Goal: Task Accomplishment & Management: Manage account settings

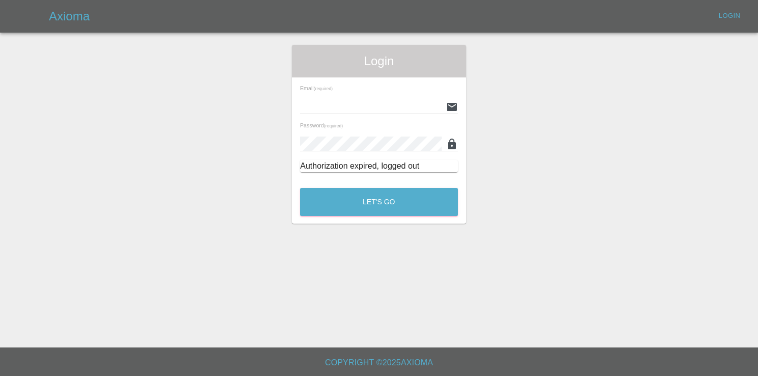
type input "[EMAIL_ADDRESS][DOMAIN_NAME]"
click at [330, 180] on div "Email (required) [EMAIL_ADDRESS][DOMAIN_NAME] Password (required) Authorization…" at bounding box center [379, 128] width 174 height 103
click at [347, 201] on button "Let's Go" at bounding box center [379, 202] width 158 height 28
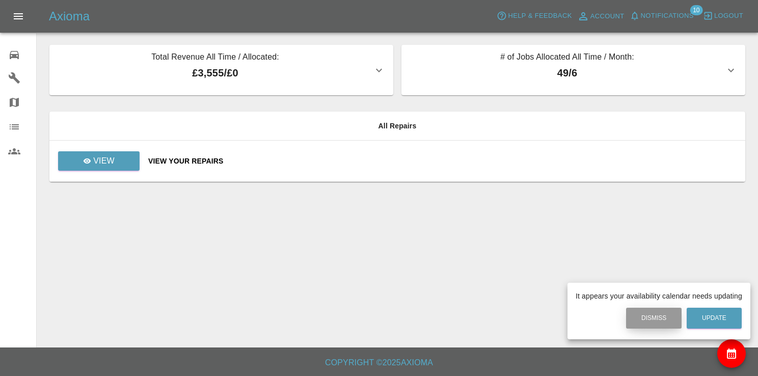
click at [653, 324] on button "Dismiss" at bounding box center [654, 318] width 56 height 21
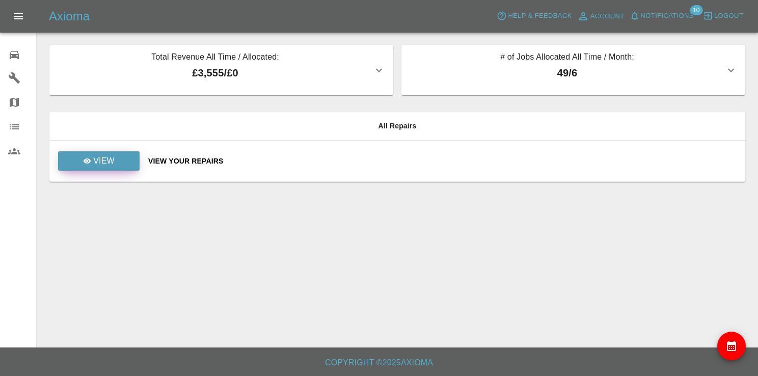
click at [98, 157] on p "View" at bounding box center [103, 161] width 21 height 12
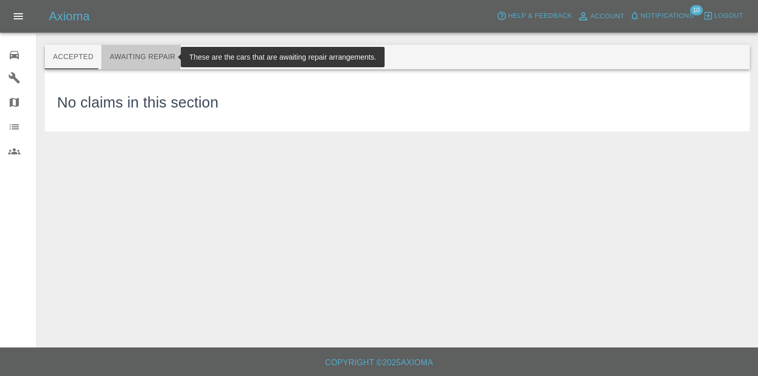
click at [124, 56] on button "Awaiting Repair" at bounding box center [142, 57] width 82 height 24
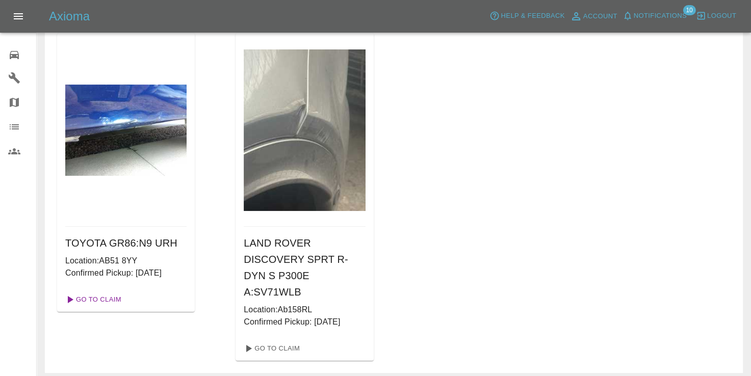
scroll to position [51, 0]
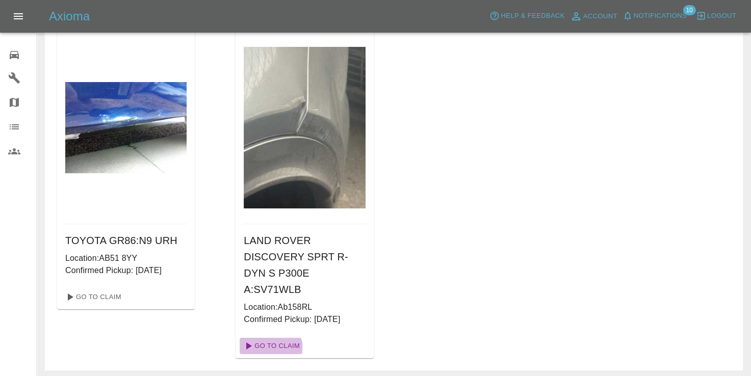
click at [266, 338] on link "Go To Claim" at bounding box center [271, 346] width 63 height 16
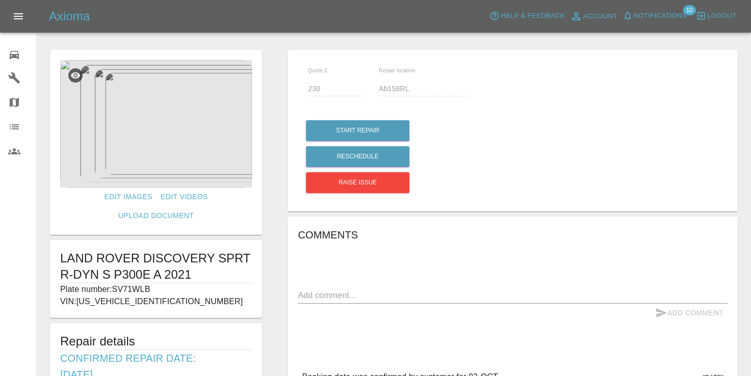
click at [141, 139] on img at bounding box center [156, 123] width 192 height 127
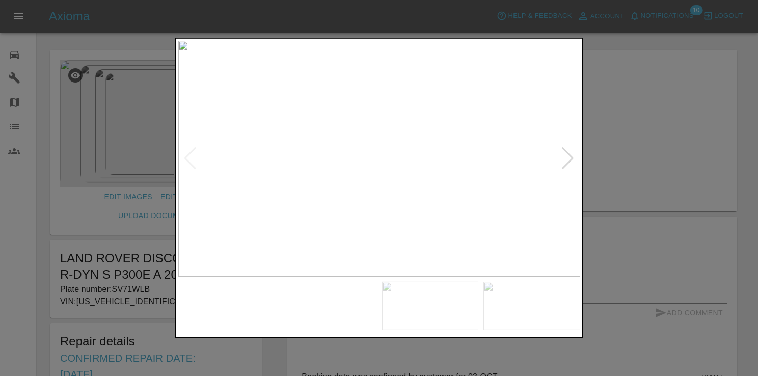
click at [311, 293] on img at bounding box center [328, 306] width 97 height 49
click at [455, 309] on img at bounding box center [430, 306] width 97 height 49
click at [500, 303] on img at bounding box center [532, 306] width 97 height 49
click at [695, 247] on div at bounding box center [379, 188] width 758 height 376
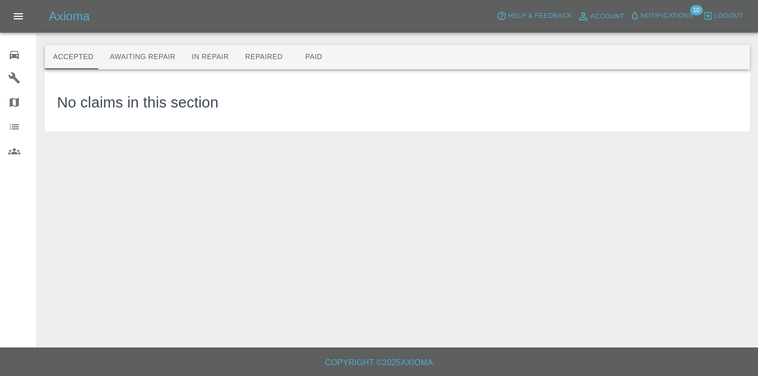
click at [130, 60] on button "Awaiting Repair" at bounding box center [142, 57] width 82 height 24
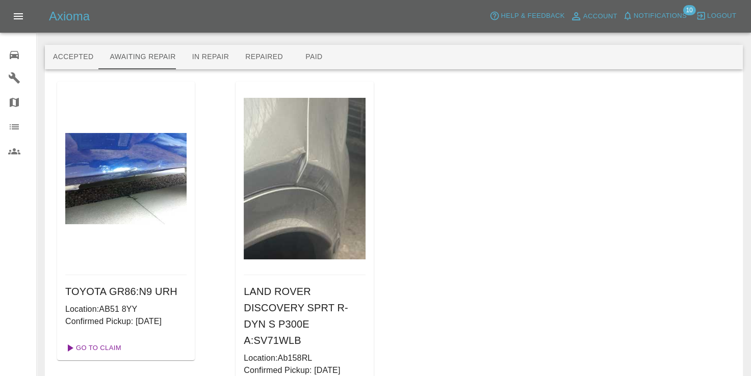
click at [110, 348] on link "Go To Claim" at bounding box center [92, 348] width 63 height 16
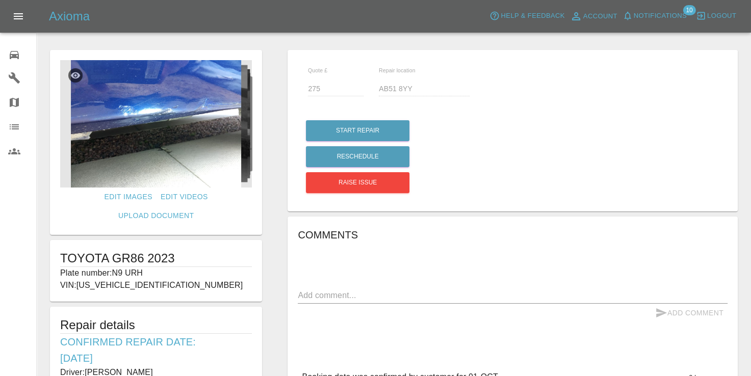
click at [152, 164] on img at bounding box center [156, 123] width 192 height 127
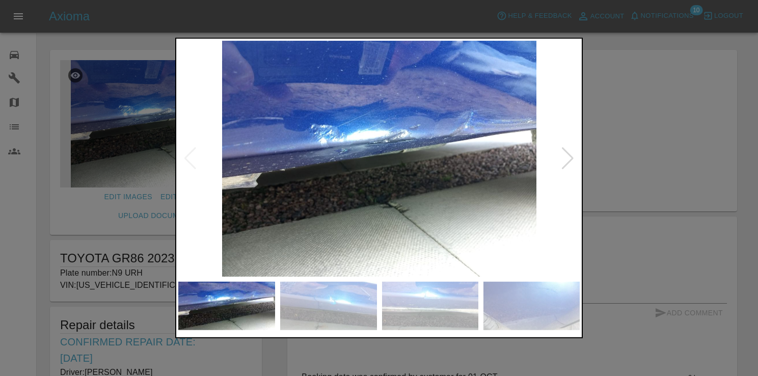
click at [564, 165] on div at bounding box center [568, 158] width 14 height 22
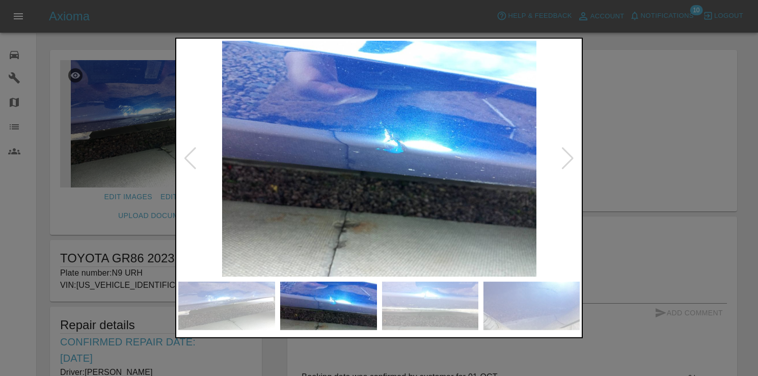
click at [564, 166] on div at bounding box center [568, 158] width 14 height 22
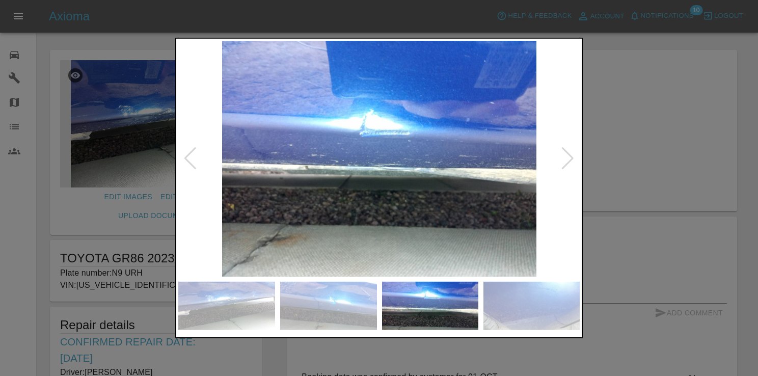
click at [563, 167] on div at bounding box center [568, 158] width 14 height 22
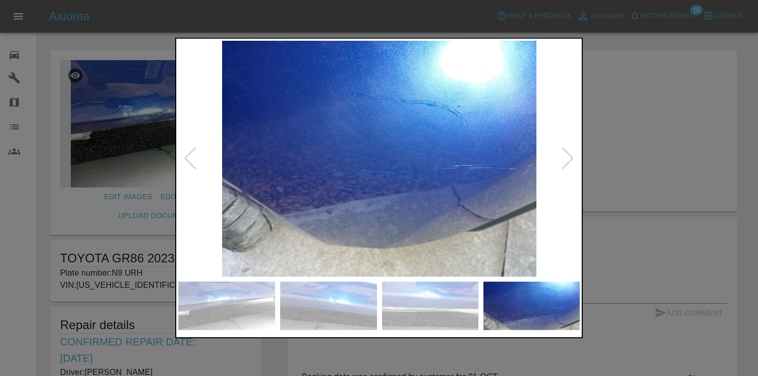
click at [563, 167] on div at bounding box center [568, 158] width 14 height 22
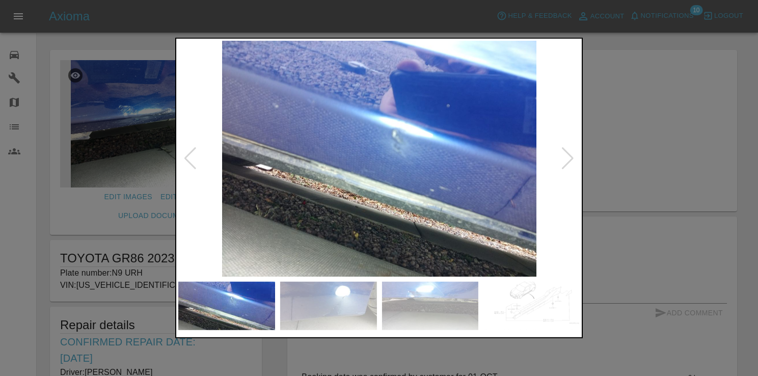
click at [563, 167] on div at bounding box center [568, 158] width 14 height 22
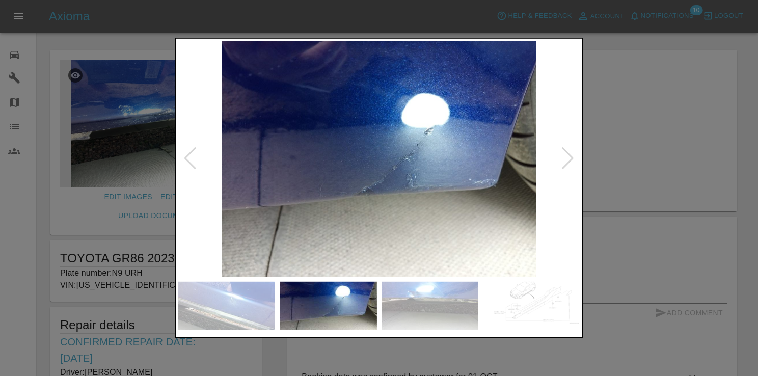
click at [563, 167] on div at bounding box center [568, 158] width 14 height 22
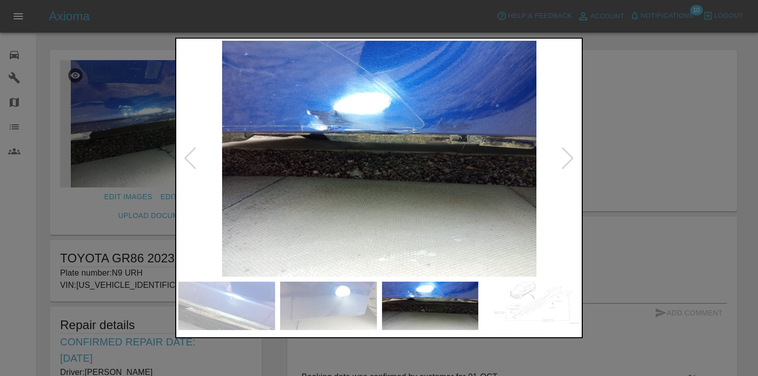
click at [622, 173] on div at bounding box center [379, 188] width 758 height 376
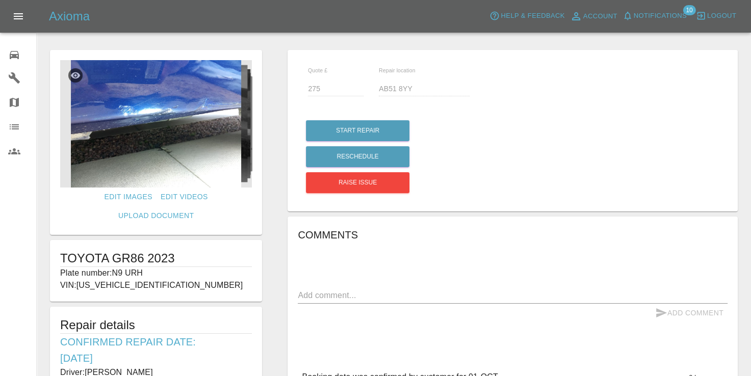
click at [135, 117] on img at bounding box center [156, 123] width 192 height 127
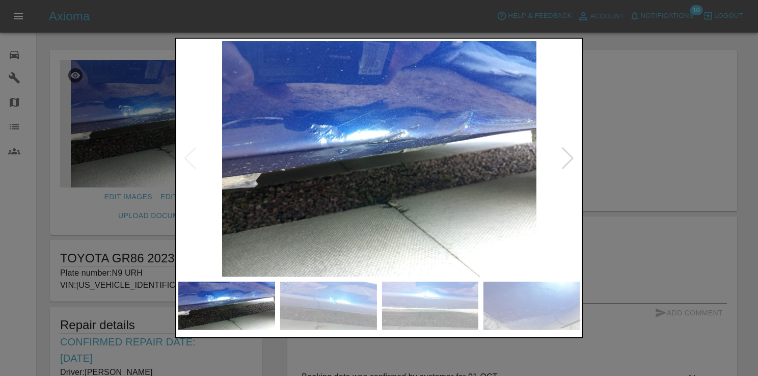
click at [269, 336] on div at bounding box center [379, 188] width 408 height 301
click at [311, 296] on img at bounding box center [328, 306] width 97 height 49
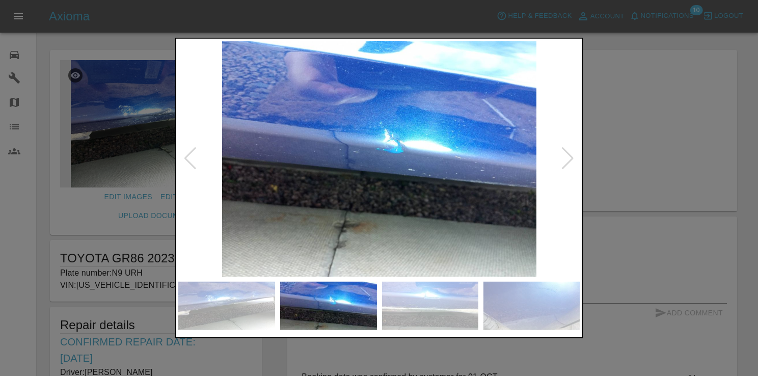
click at [379, 303] on div at bounding box center [379, 306] width 402 height 49
click at [408, 304] on img at bounding box center [430, 306] width 97 height 49
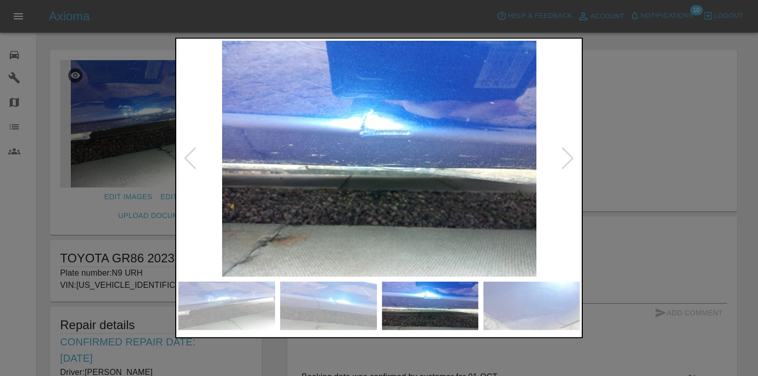
click at [515, 296] on img at bounding box center [532, 306] width 97 height 49
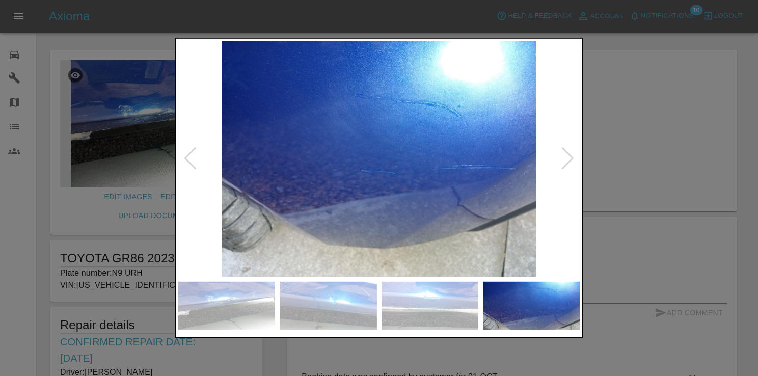
click at [179, 312] on img at bounding box center [226, 306] width 97 height 49
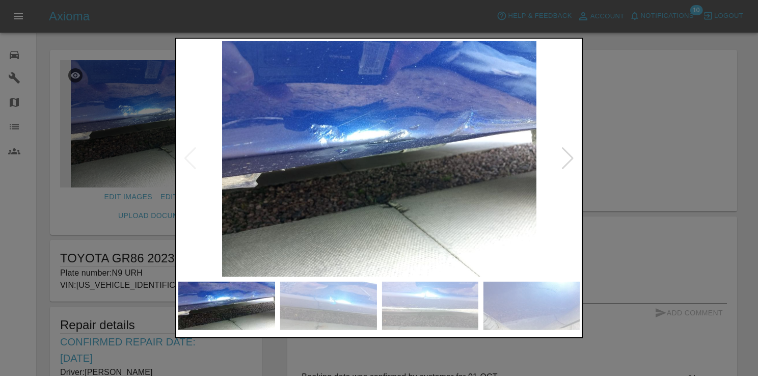
click at [200, 307] on img at bounding box center [226, 306] width 97 height 49
click at [196, 164] on img at bounding box center [379, 159] width 402 height 236
click at [184, 161] on img at bounding box center [379, 159] width 402 height 236
click at [650, 163] on div at bounding box center [379, 188] width 758 height 376
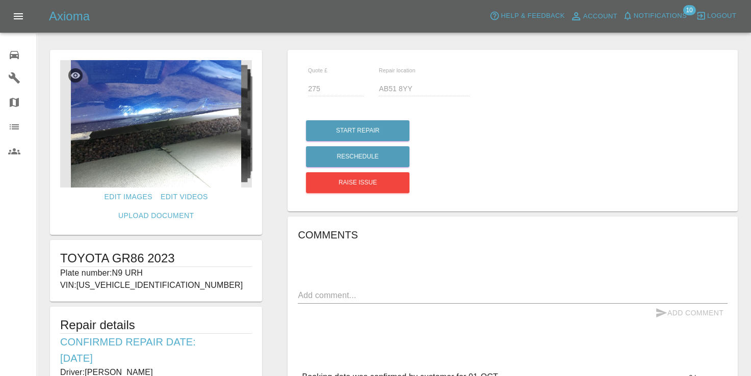
click at [76, 76] on icon at bounding box center [75, 75] width 10 height 10
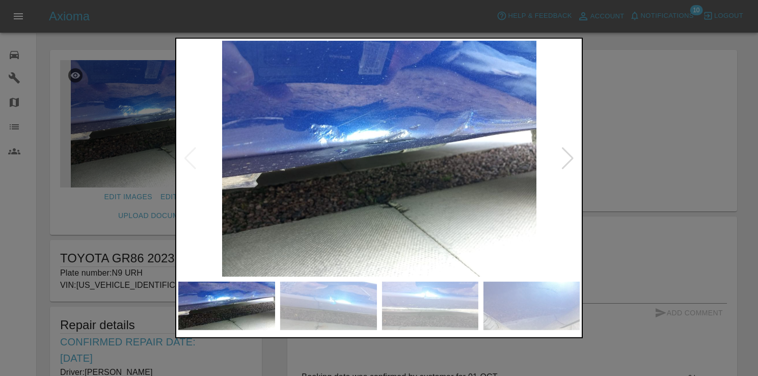
click at [557, 165] on img at bounding box center [379, 159] width 402 height 236
click at [570, 160] on div at bounding box center [568, 158] width 14 height 22
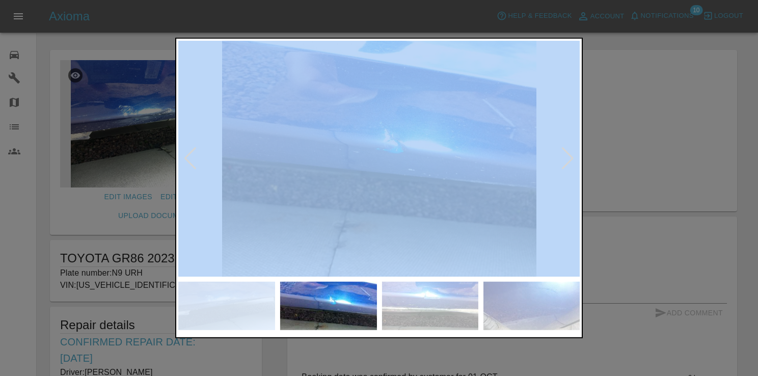
click at [570, 160] on div at bounding box center [568, 158] width 14 height 22
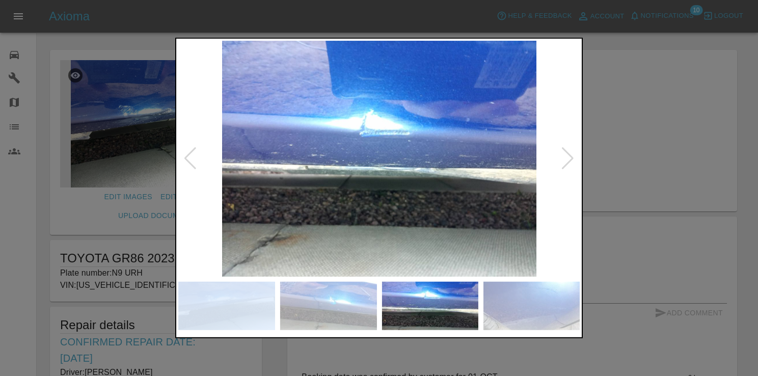
click at [569, 160] on div at bounding box center [568, 158] width 14 height 22
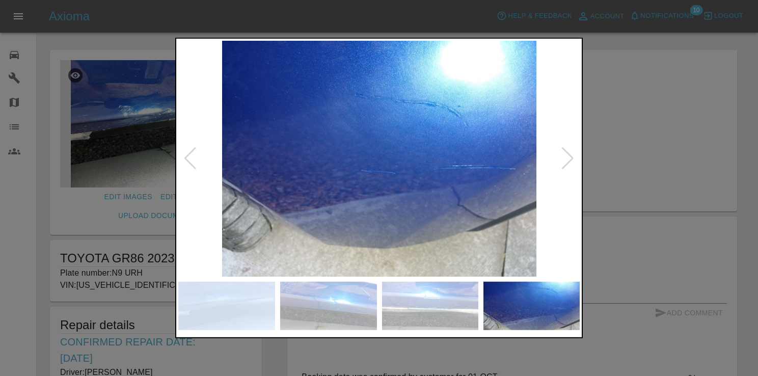
click at [569, 160] on div at bounding box center [568, 158] width 14 height 22
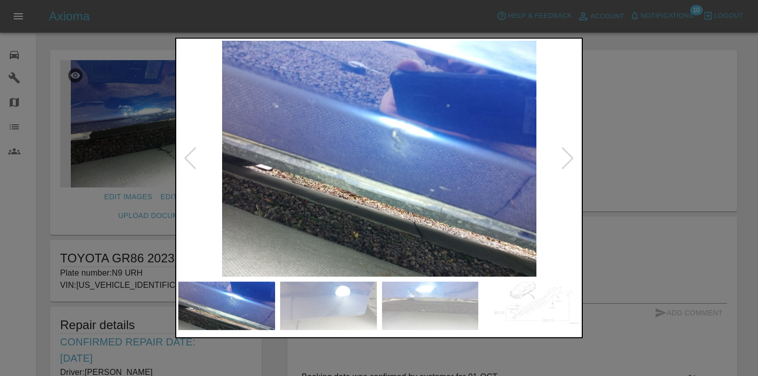
click at [569, 160] on div at bounding box center [568, 158] width 14 height 22
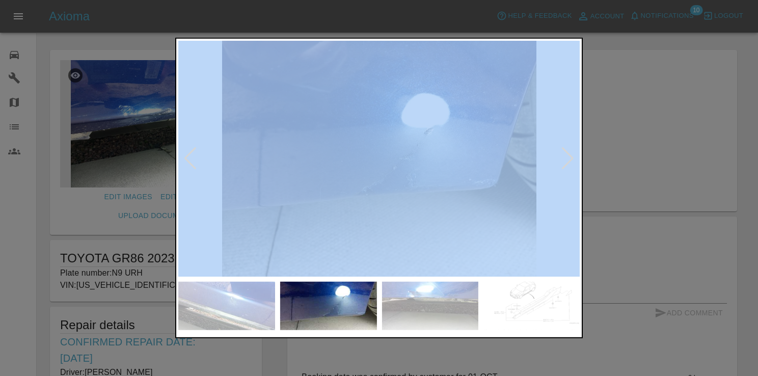
click at [569, 160] on div at bounding box center [568, 158] width 14 height 22
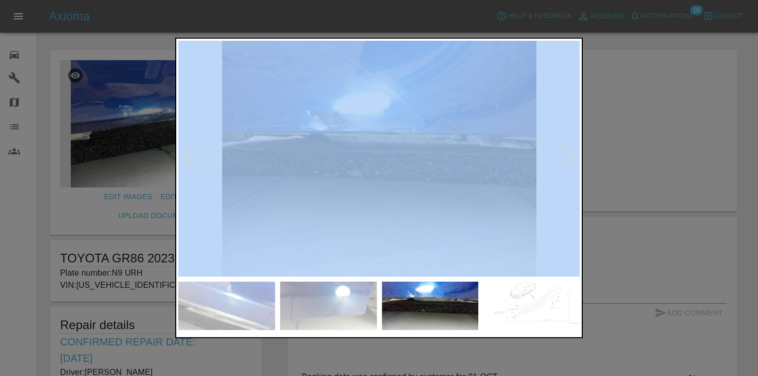
click at [569, 160] on div at bounding box center [568, 158] width 14 height 22
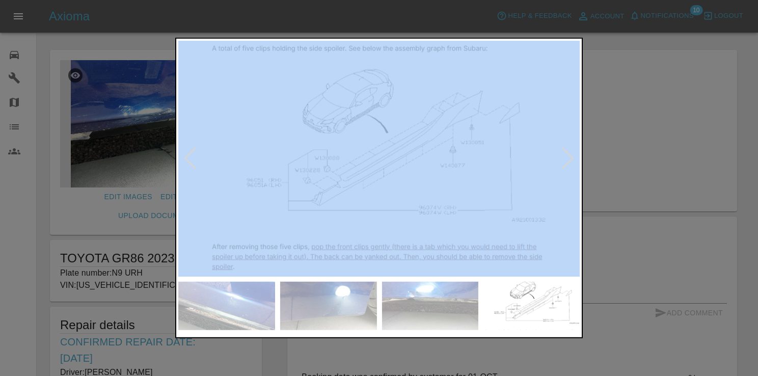
click at [190, 162] on div at bounding box center [190, 158] width 14 height 22
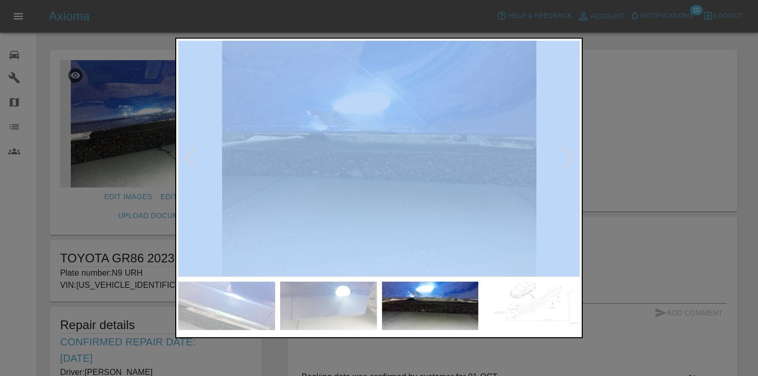
click at [566, 156] on div at bounding box center [568, 158] width 14 height 22
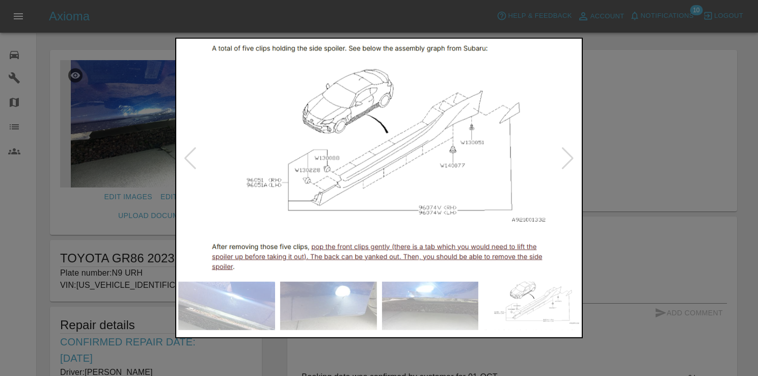
click at [567, 156] on div at bounding box center [568, 158] width 14 height 22
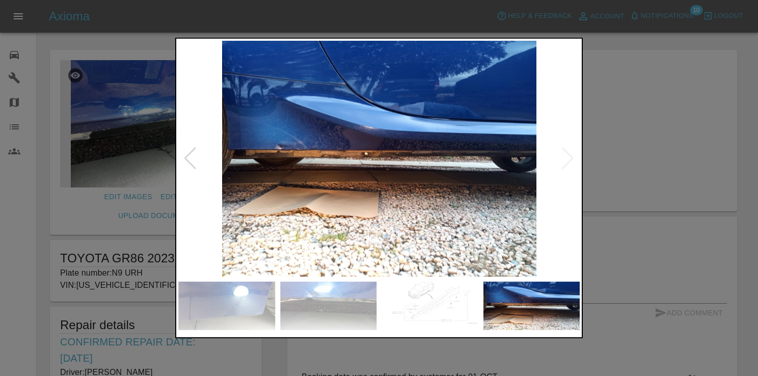
click at [568, 158] on img at bounding box center [379, 159] width 402 height 236
click at [664, 154] on div at bounding box center [379, 188] width 758 height 376
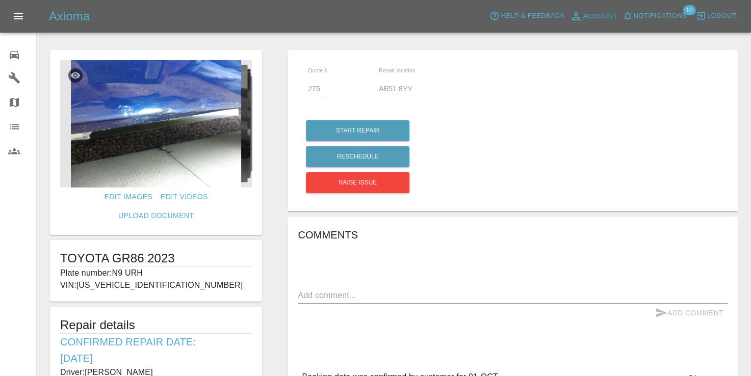
click at [647, 160] on div "Start Repair Reschedule Raise issue" at bounding box center [512, 157] width 414 height 78
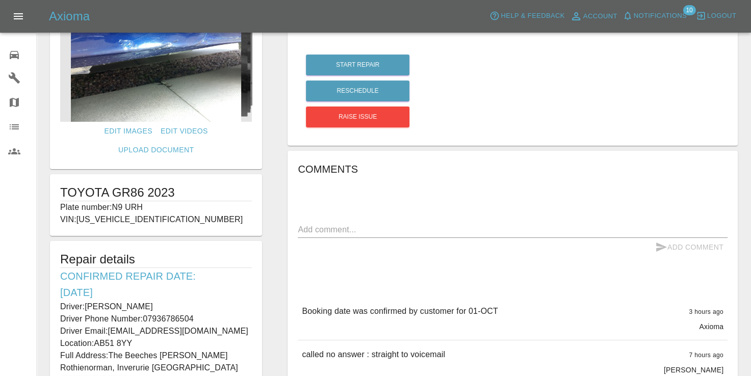
scroll to position [102, 0]
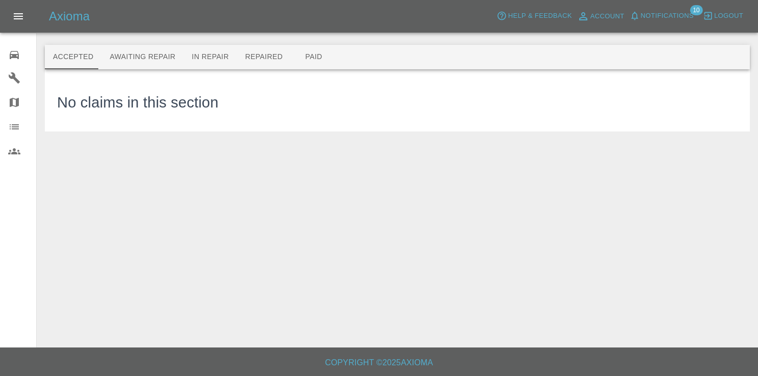
click at [646, 10] on button "Notifications" at bounding box center [661, 16] width 69 height 16
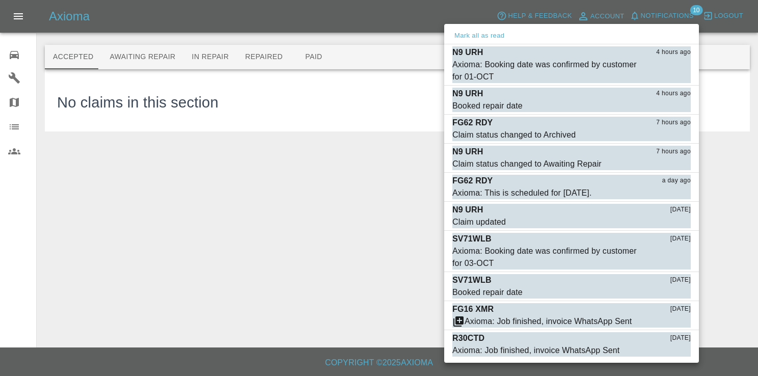
drag, startPoint x: 345, startPoint y: 232, endPoint x: 169, endPoint y: 88, distance: 227.0
click at [334, 225] on div at bounding box center [379, 188] width 758 height 376
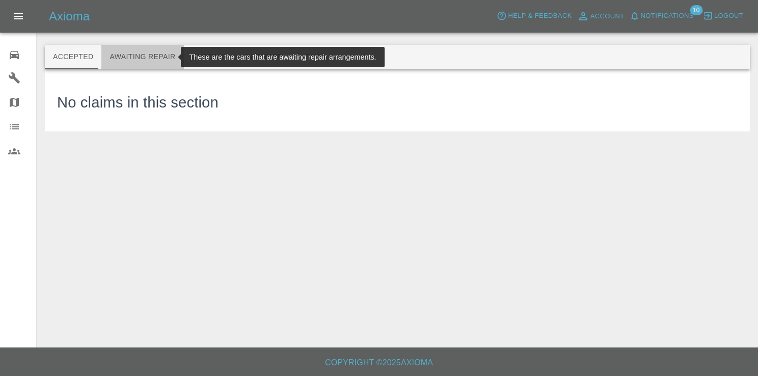
click at [154, 57] on button "Awaiting Repair" at bounding box center [142, 57] width 82 height 24
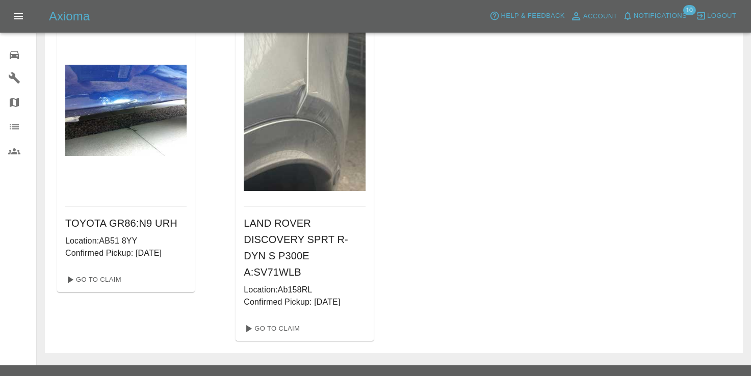
scroll to position [69, 0]
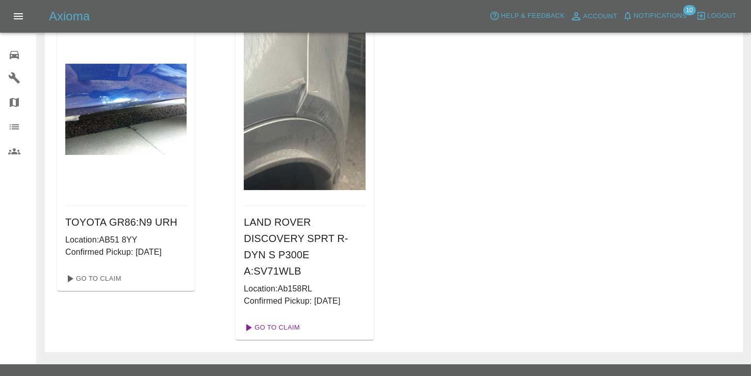
click at [298, 320] on link "Go To Claim" at bounding box center [271, 328] width 63 height 16
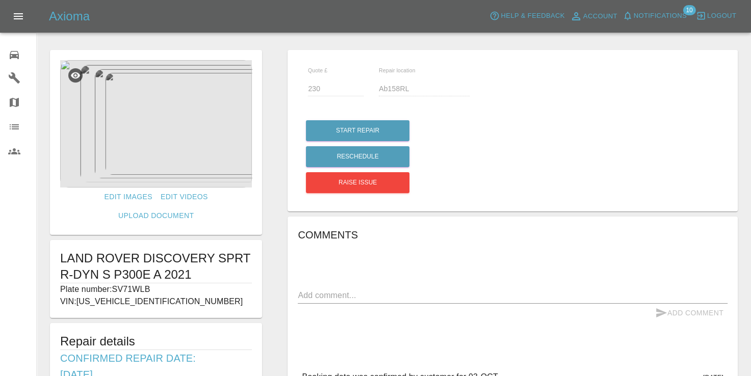
click at [168, 132] on img at bounding box center [156, 123] width 192 height 127
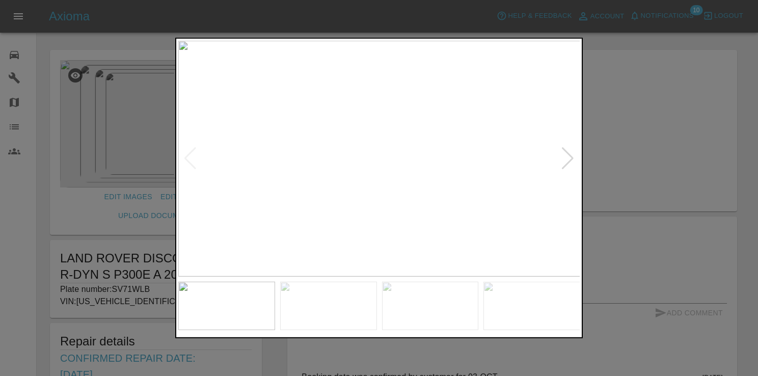
click at [566, 156] on div at bounding box center [568, 158] width 14 height 22
click at [566, 156] on img at bounding box center [379, 159] width 402 height 236
click at [709, 148] on div at bounding box center [379, 188] width 758 height 376
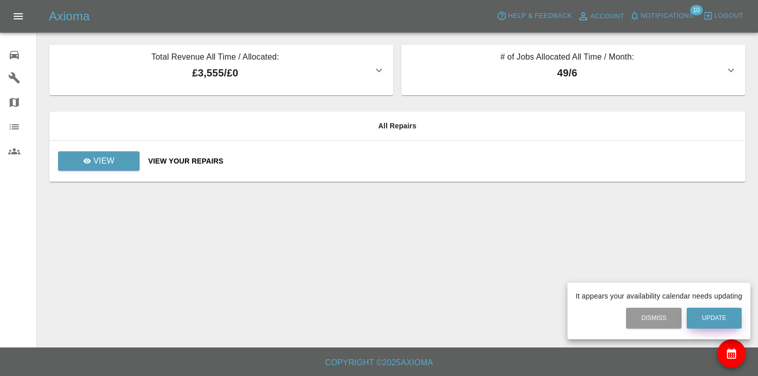
click at [716, 309] on button "Update" at bounding box center [714, 318] width 55 height 21
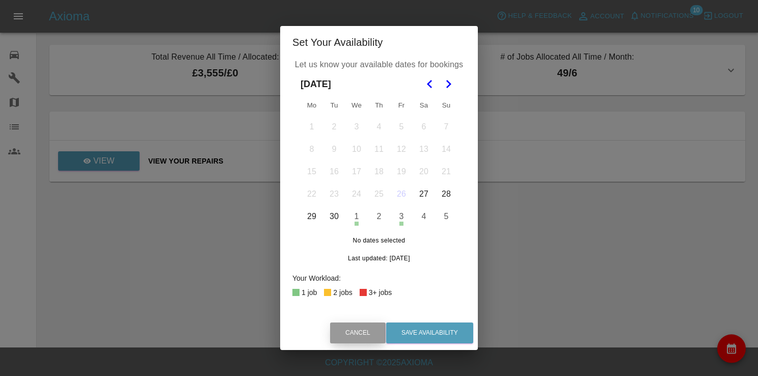
drag, startPoint x: 359, startPoint y: 329, endPoint x: 387, endPoint y: 323, distance: 28.8
click at [359, 328] on button "Cancel" at bounding box center [358, 333] width 56 height 21
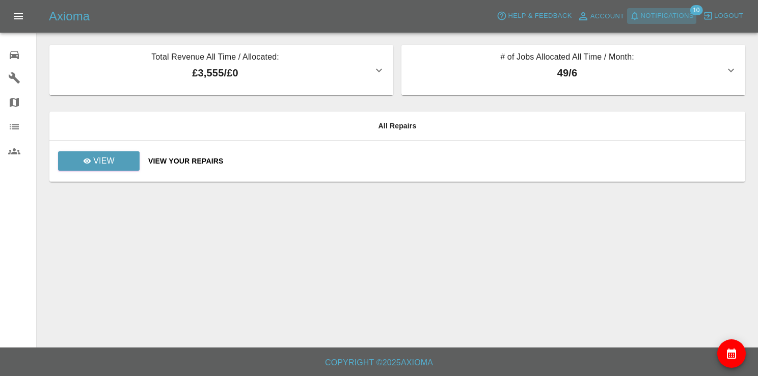
click at [675, 8] on button "Notifications" at bounding box center [661, 16] width 69 height 16
